Goal: Transaction & Acquisition: Download file/media

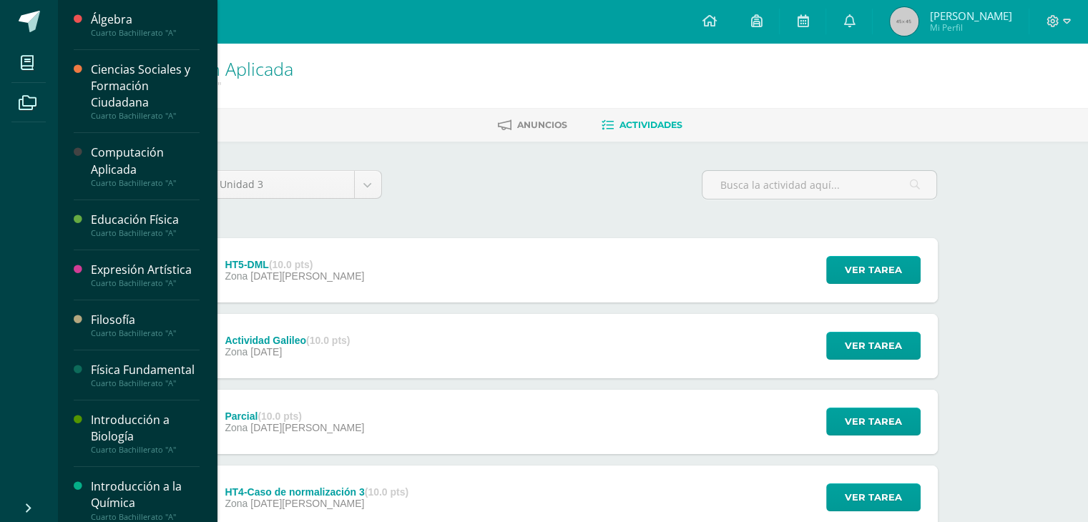
scroll to position [72, 0]
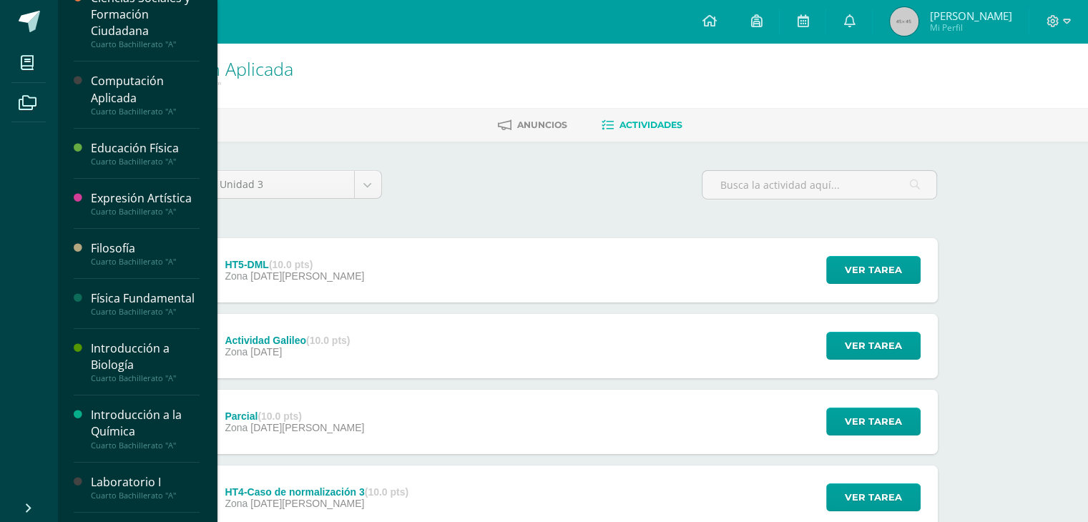
click at [160, 361] on div "Introducción a Biología" at bounding box center [145, 356] width 109 height 33
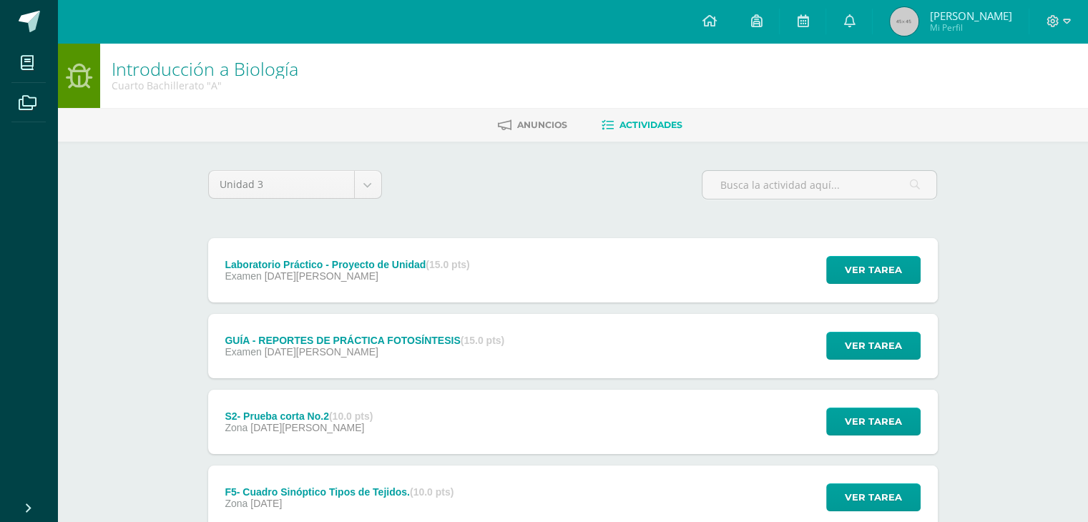
click at [537, 272] on div "Laboratorio Práctico - Proyecto de Unidad (15.0 pts) Examen [DATE][PERSON_NAME]…" at bounding box center [572, 270] width 729 height 64
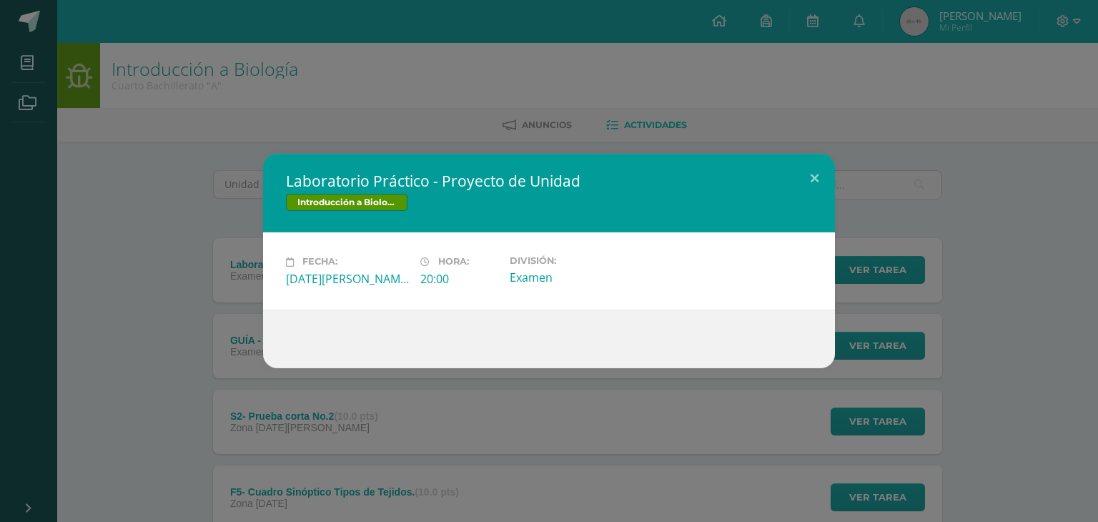
click at [791, 182] on h2 "Laboratorio Práctico - Proyecto de Unidad" at bounding box center [549, 181] width 526 height 20
drag, startPoint x: 817, startPoint y: 173, endPoint x: 774, endPoint y: 192, distance: 46.8
click at [815, 173] on button at bounding box center [815, 178] width 41 height 49
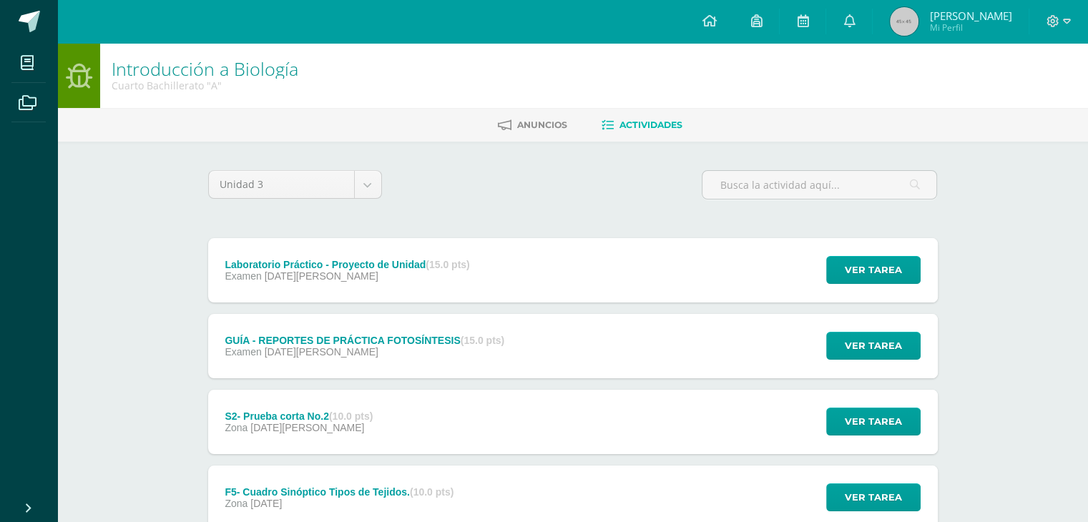
click at [475, 340] on strong "(15.0 pts)" at bounding box center [483, 340] width 44 height 11
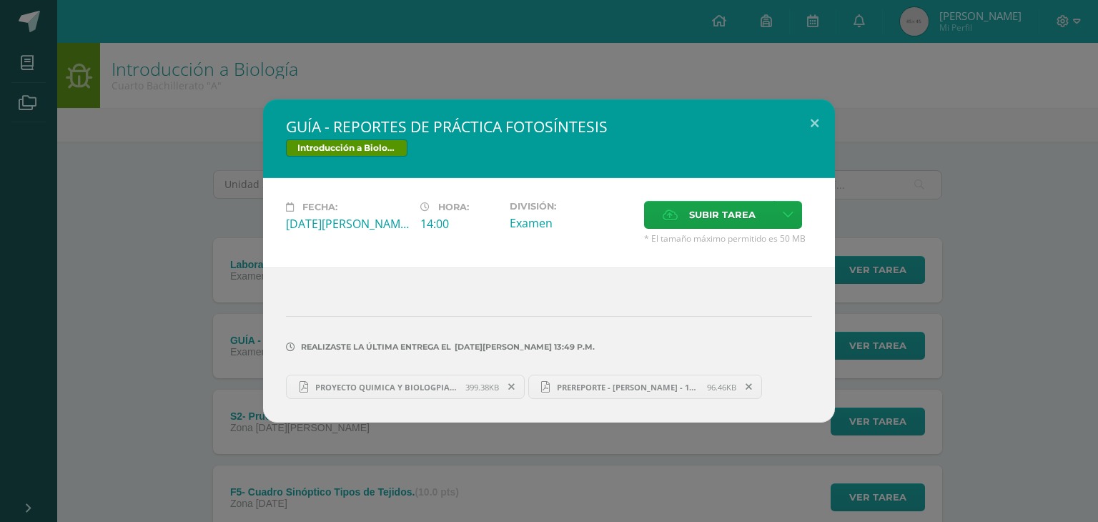
click at [407, 388] on span "PROYECTO QUIMICA Y BIOLOGPIA UNIDAD 3 - CORREGIDO.pdf" at bounding box center [386, 387] width 157 height 11
